Goal: Task Accomplishment & Management: Manage account settings

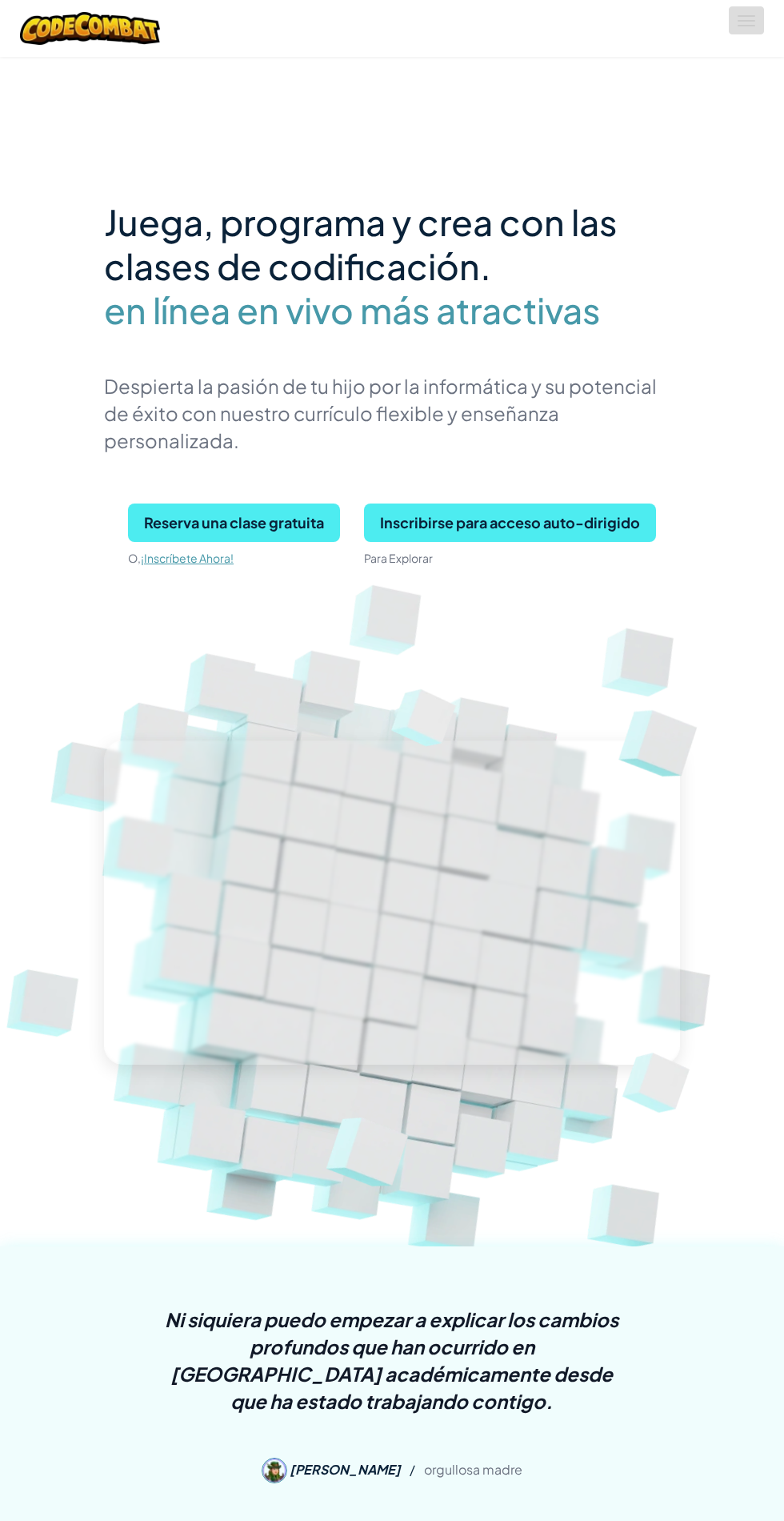
click at [741, 25] on span at bounding box center [747, 26] width 18 height 2
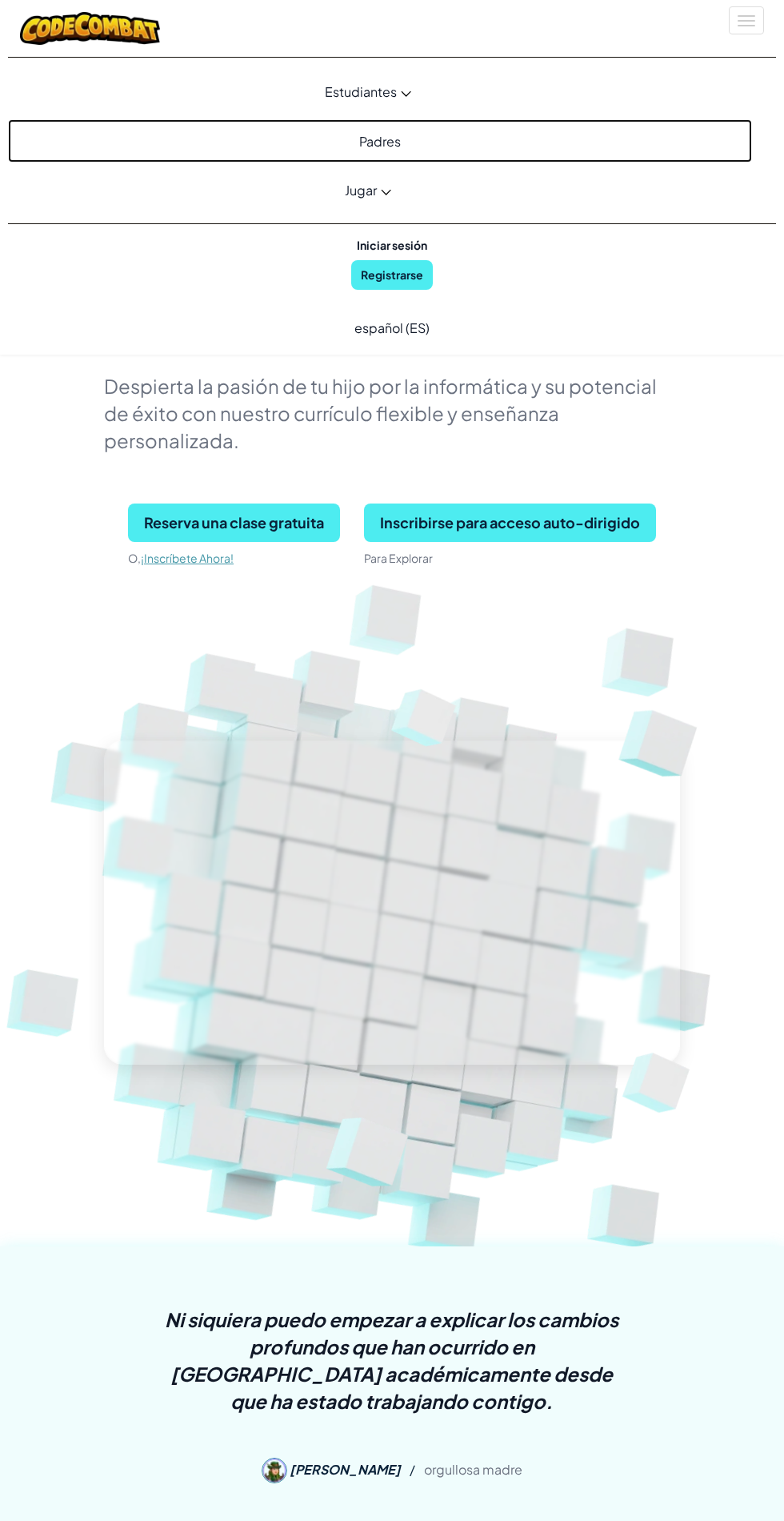
click at [392, 150] on link "Padres" at bounding box center [380, 140] width 744 height 43
click at [404, 136] on link "Padres" at bounding box center [380, 140] width 744 height 43
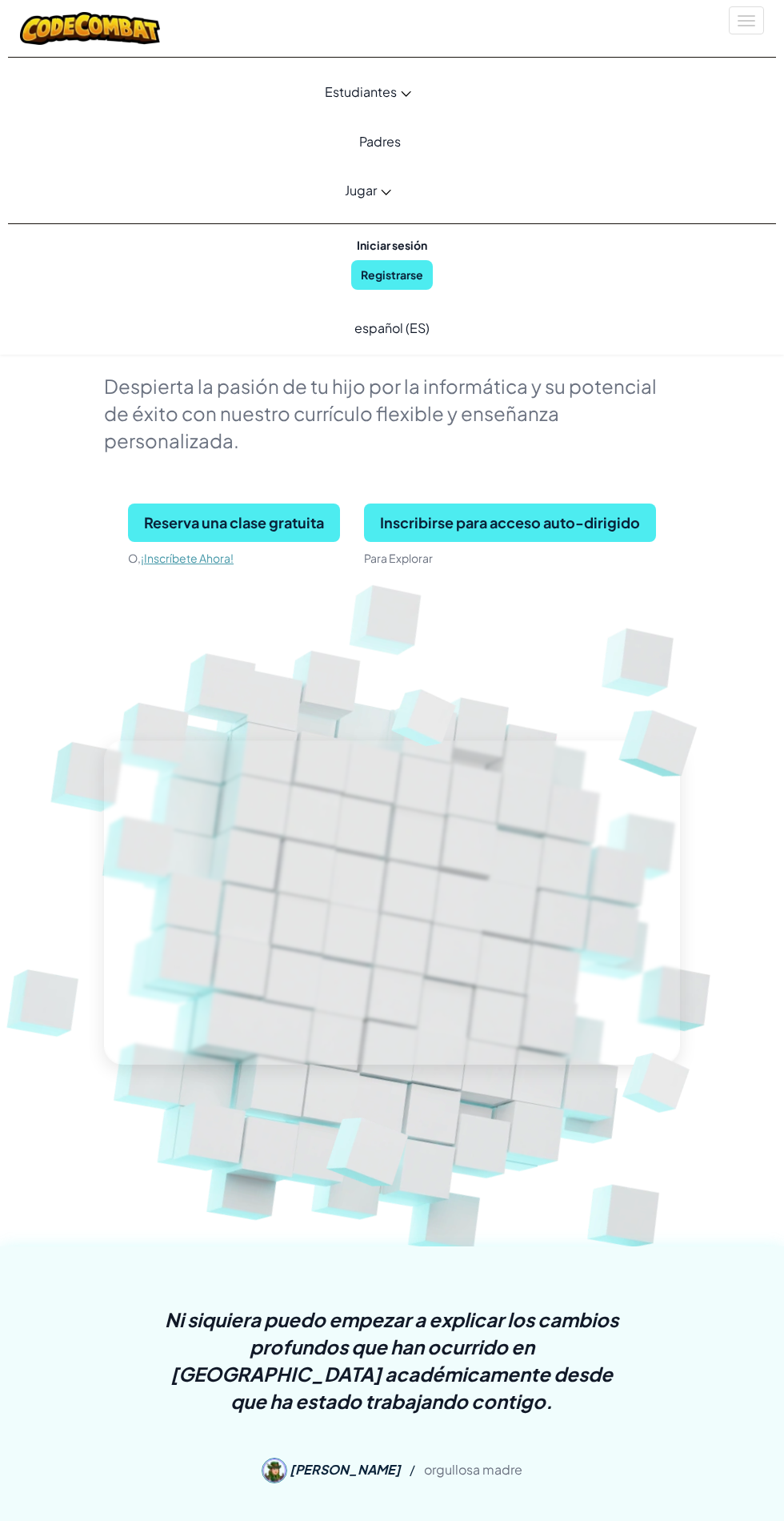
click at [392, 251] on font "Iniciar sesión" at bounding box center [392, 245] width 70 height 17
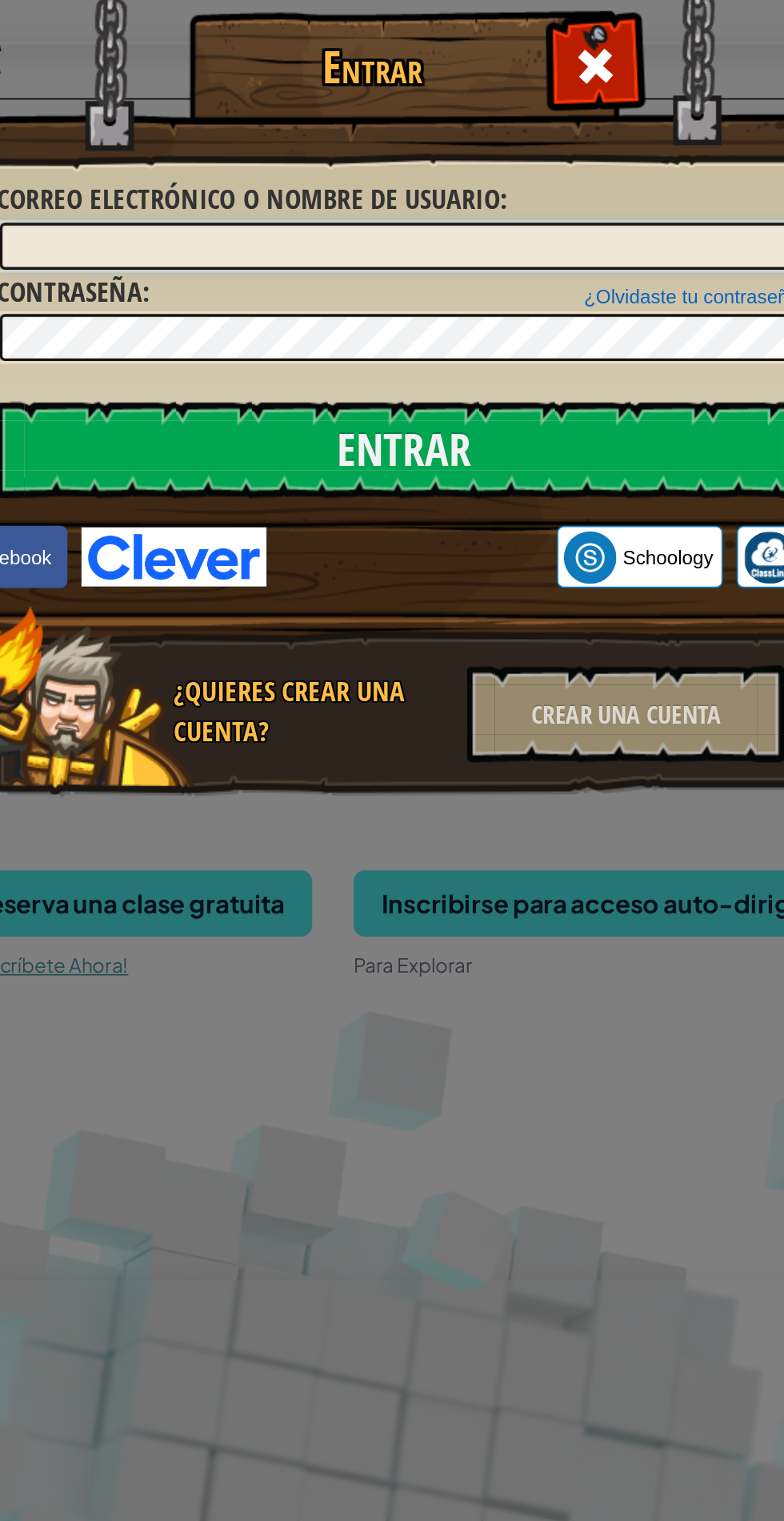
click at [447, 138] on input "Correo electrónico o nombre de usuario :" at bounding box center [392, 142] width 467 height 27
type input "[EMAIL_ADDRESS][DOMAIN_NAME]"
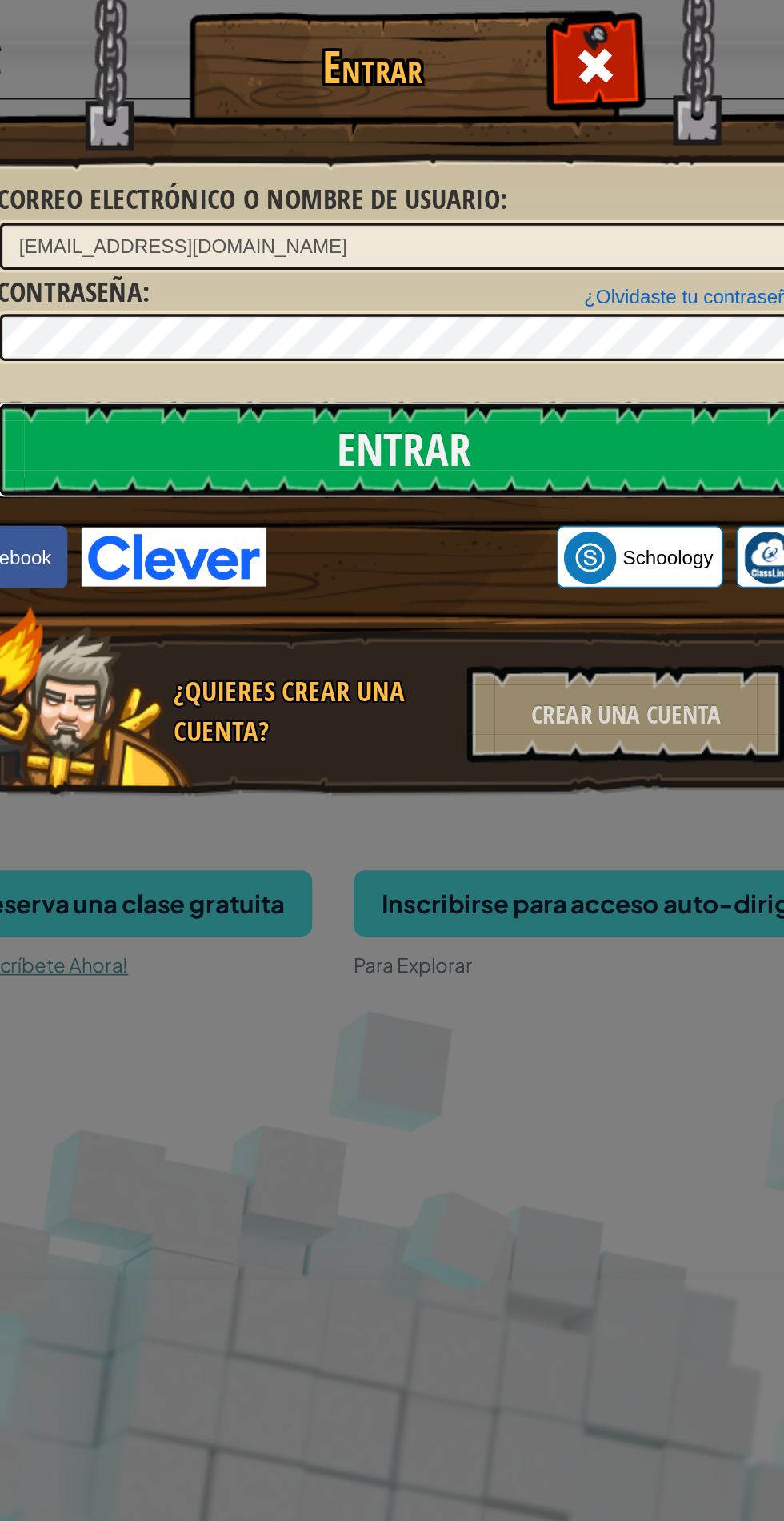
click at [498, 254] on input "Entrar" at bounding box center [393, 260] width 471 height 56
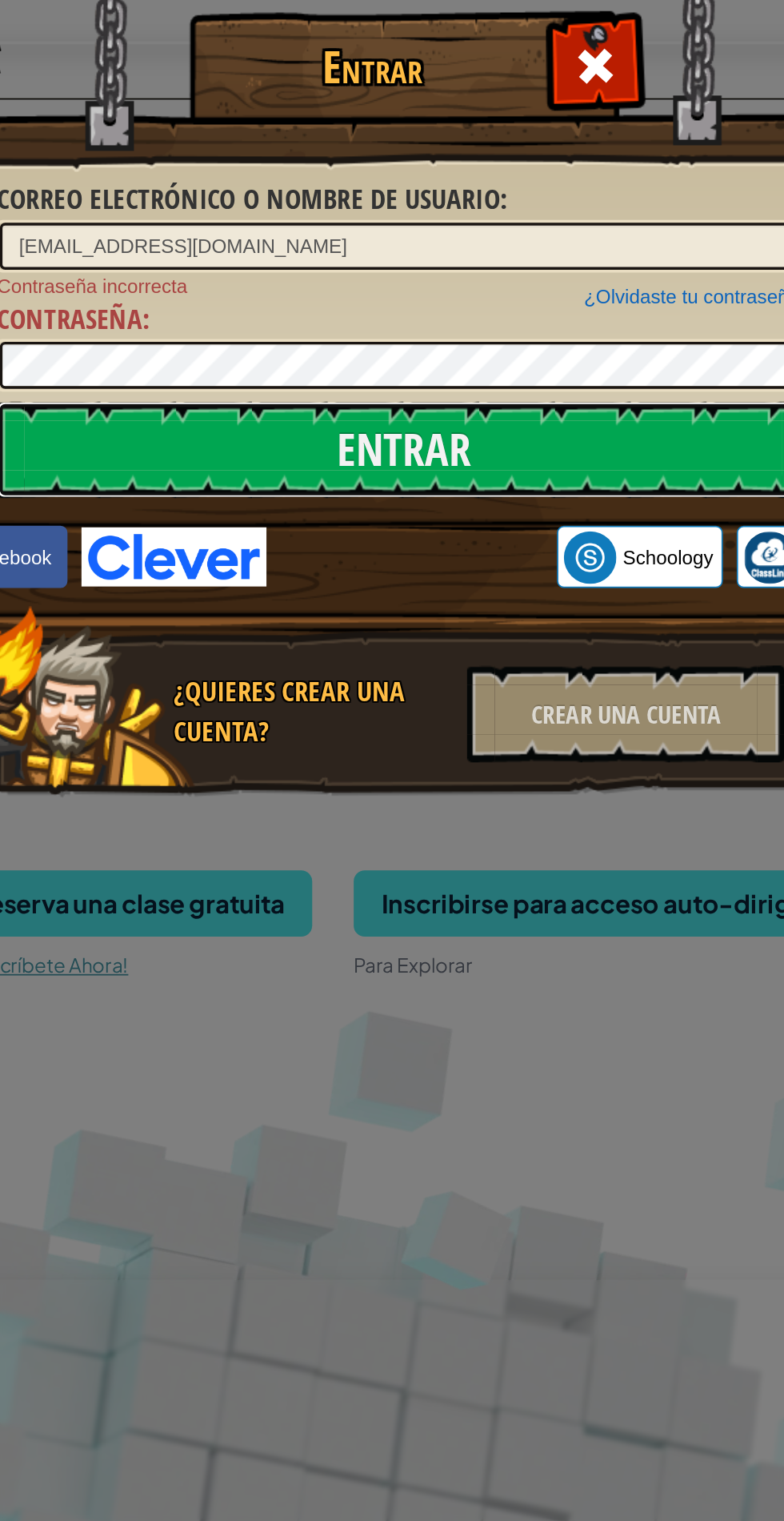
click at [479, 247] on input "Entrar" at bounding box center [393, 260] width 471 height 56
click at [439, 254] on input "Entrar" at bounding box center [393, 260] width 471 height 56
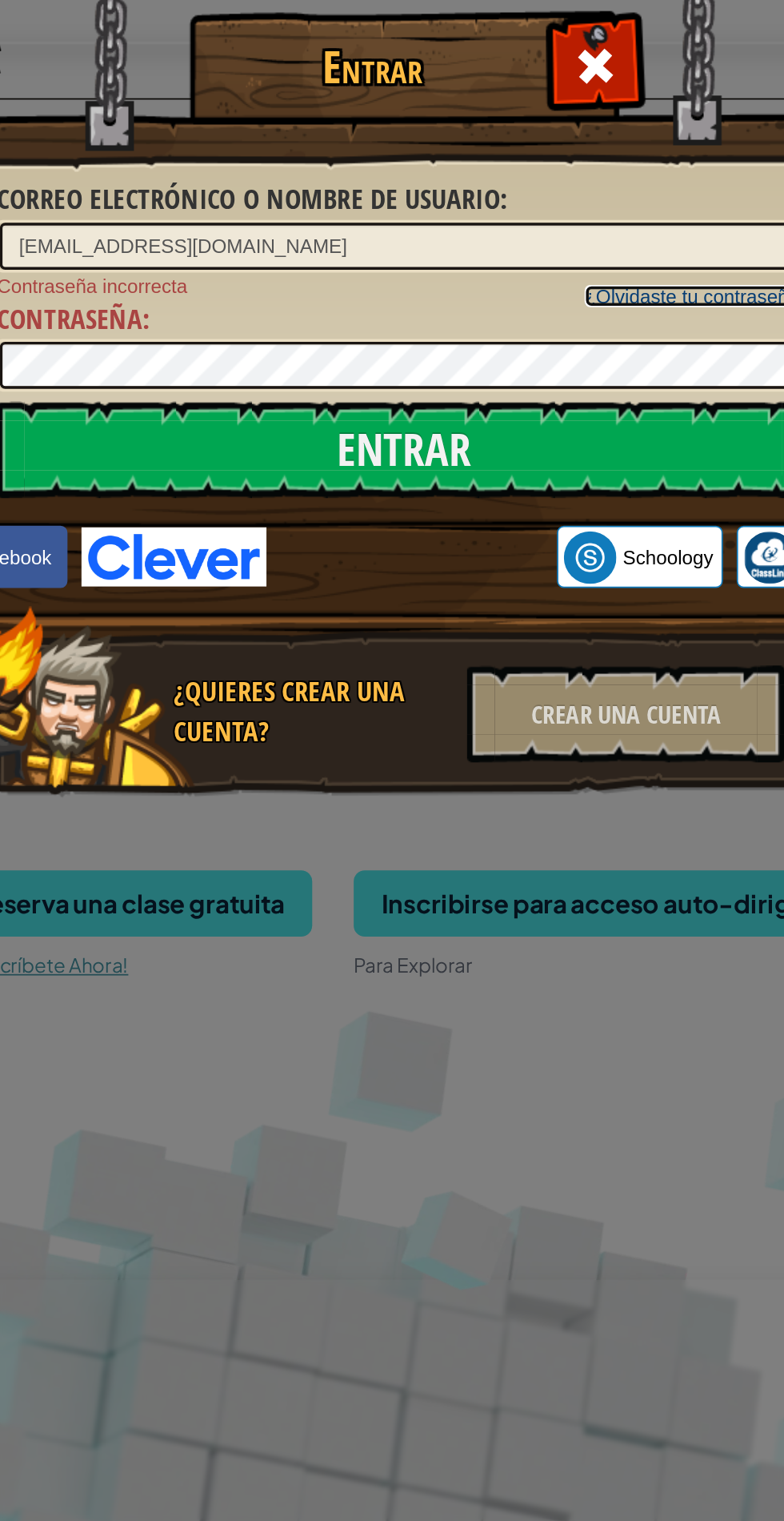
click at [560, 165] on font "¿Olvidaste tu contraseña?" at bounding box center [563, 171] width 130 height 13
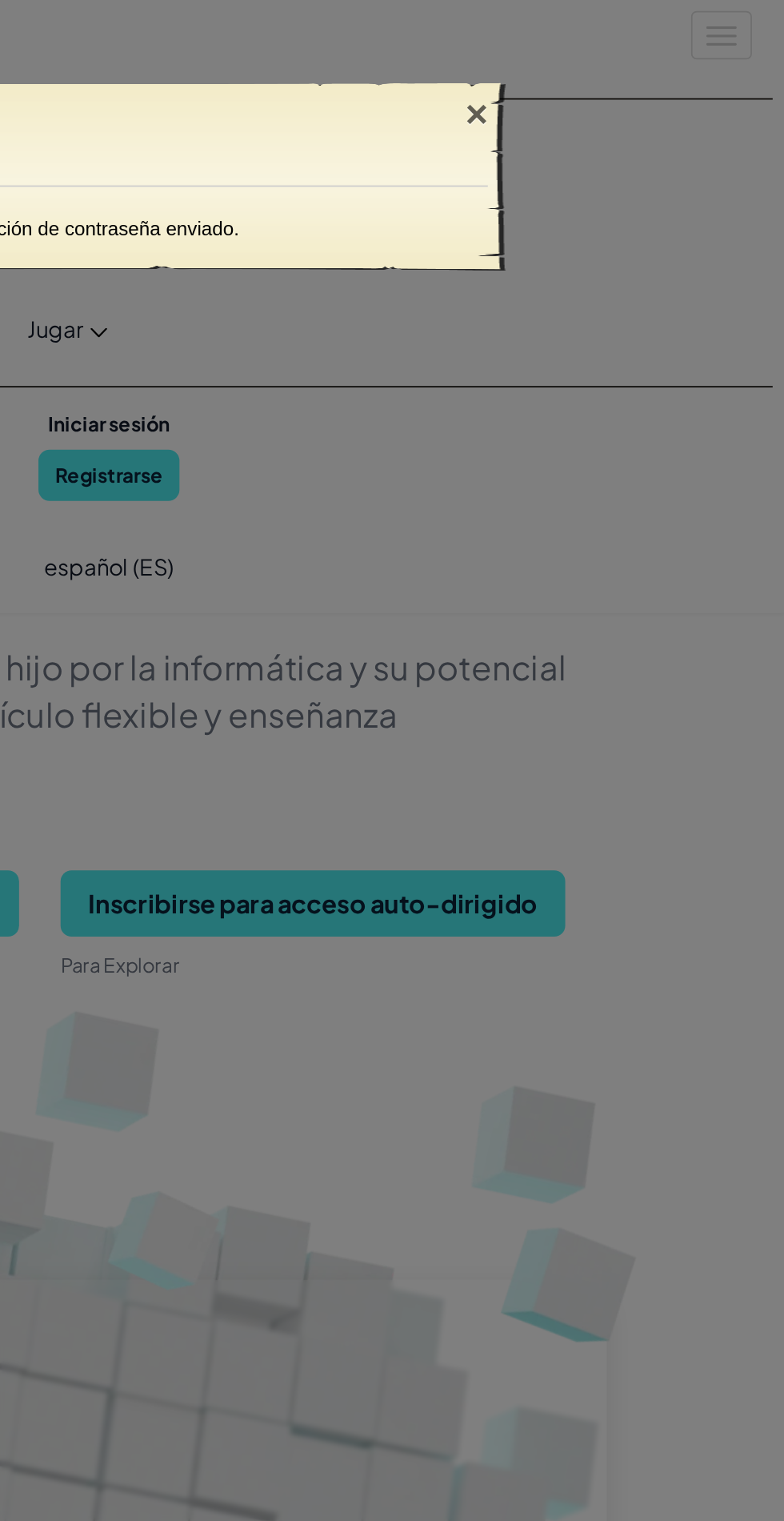
click at [611, 70] on div "×" at bounding box center [605, 66] width 37 height 46
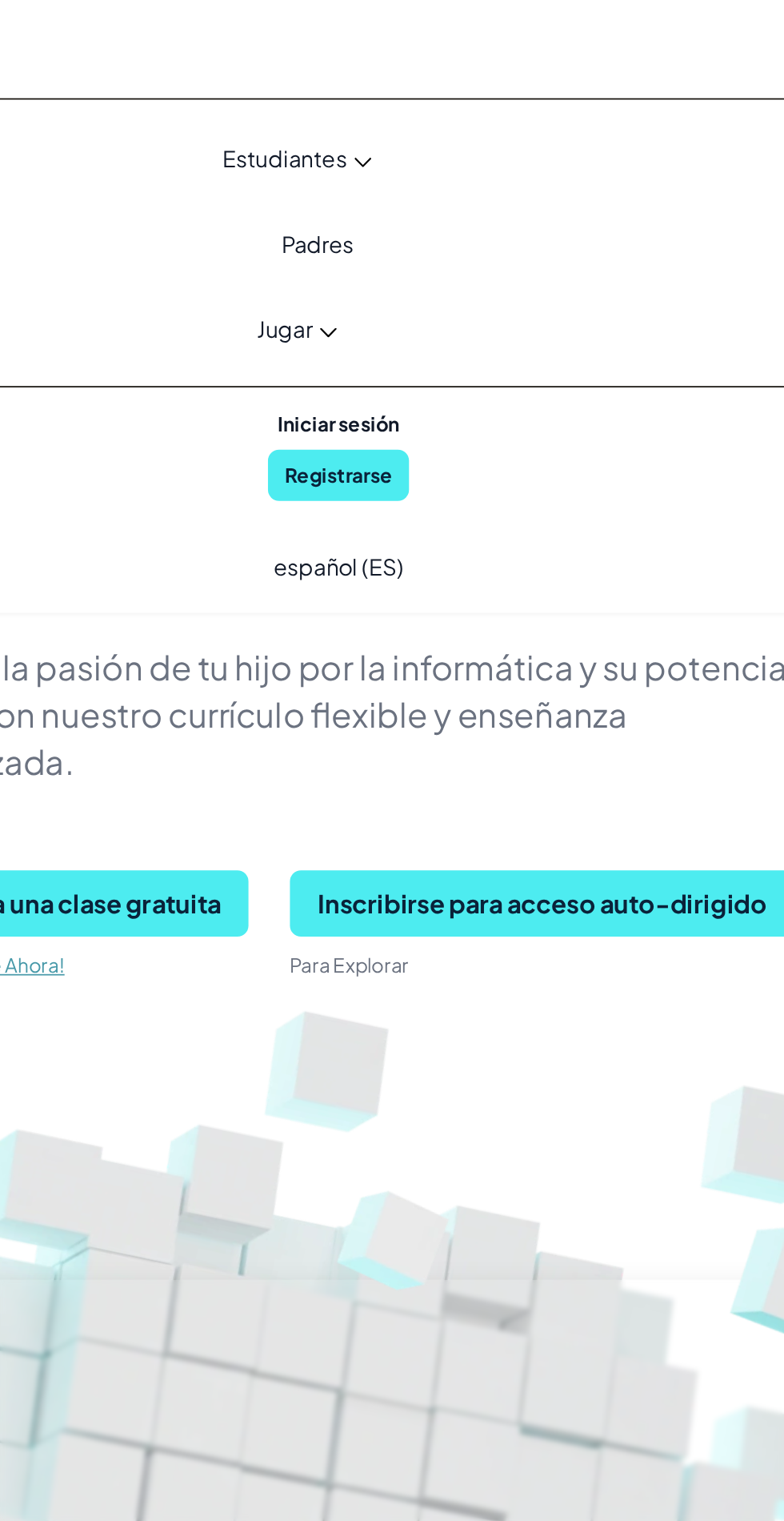
click at [387, 247] on font "Iniciar sesión" at bounding box center [392, 245] width 70 height 14
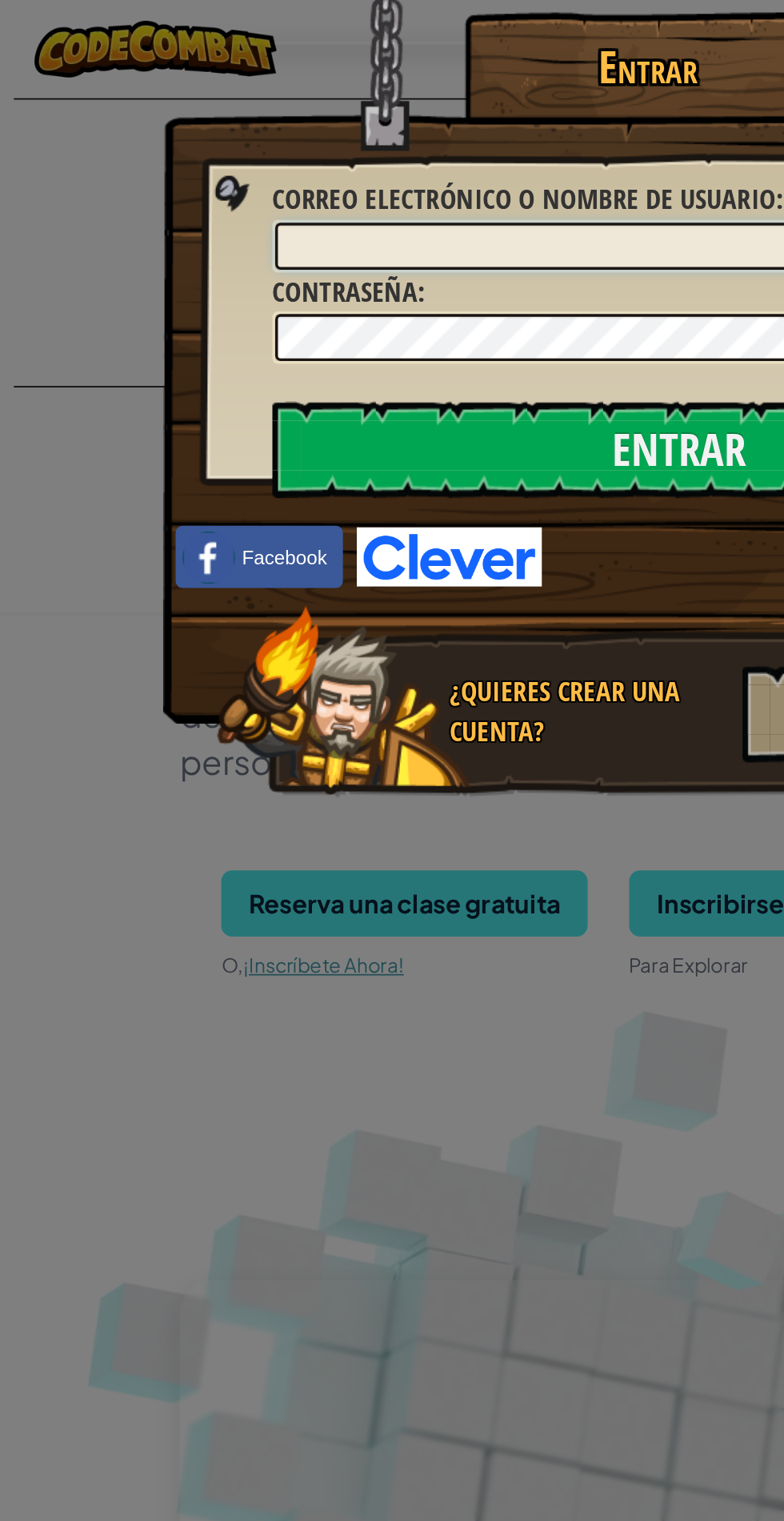
click at [327, 140] on input "Correo electrónico o nombre de usuario :" at bounding box center [392, 142] width 467 height 27
type input "[EMAIL_ADDRESS][DOMAIN_NAME]"
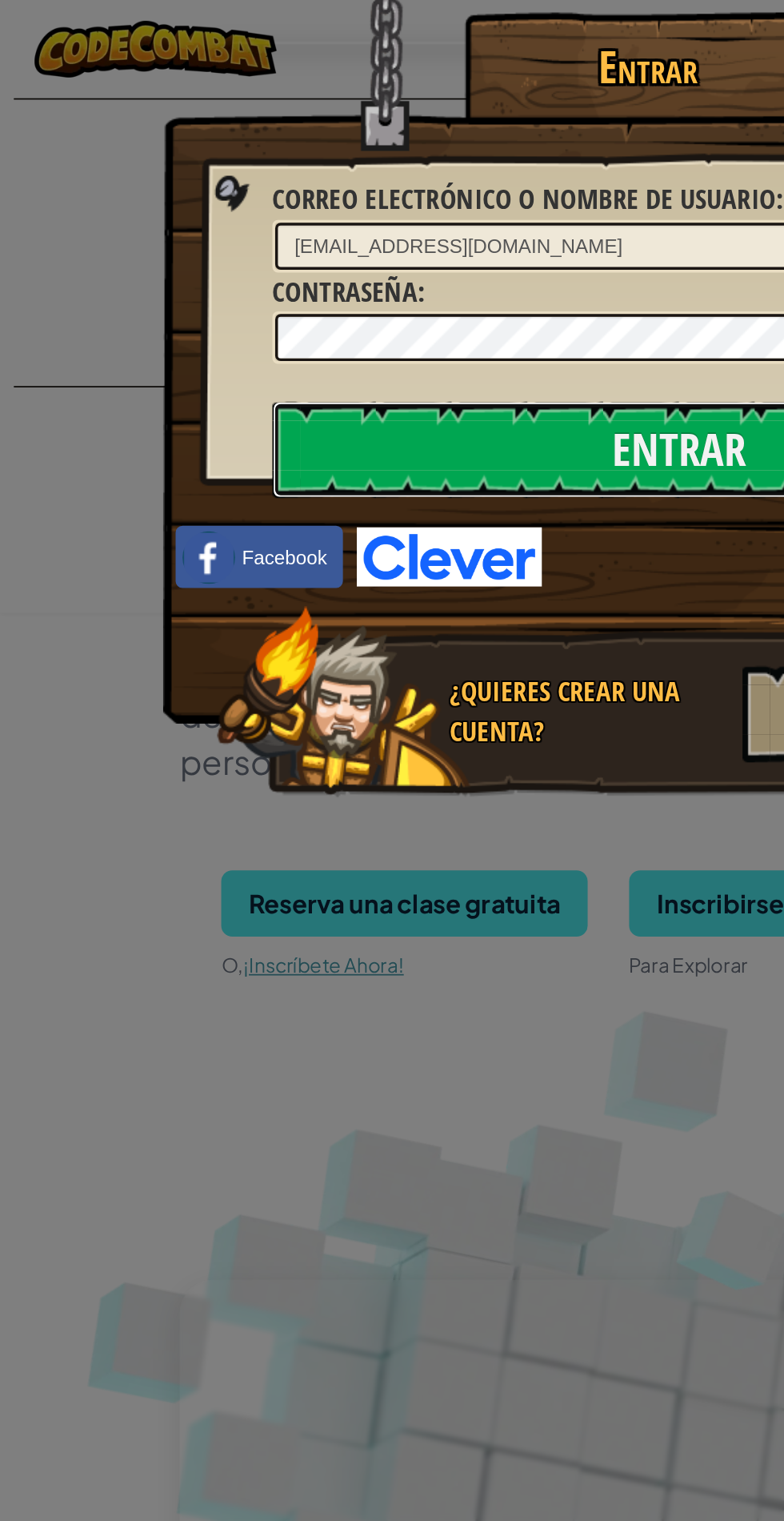
click at [385, 256] on input "Entrar" at bounding box center [393, 260] width 471 height 56
